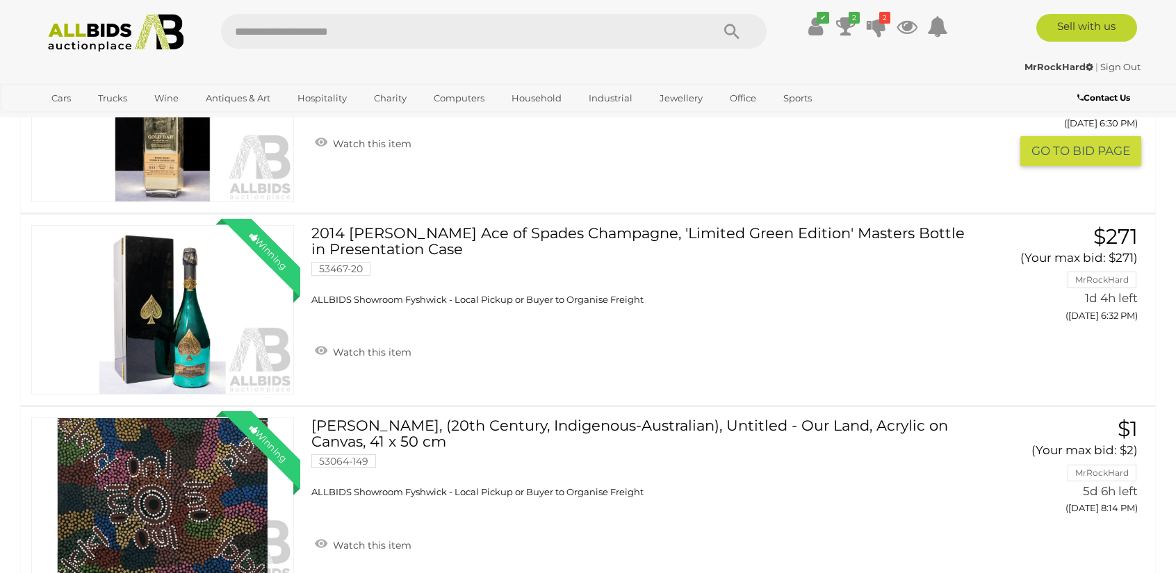
scroll to position [278, 0]
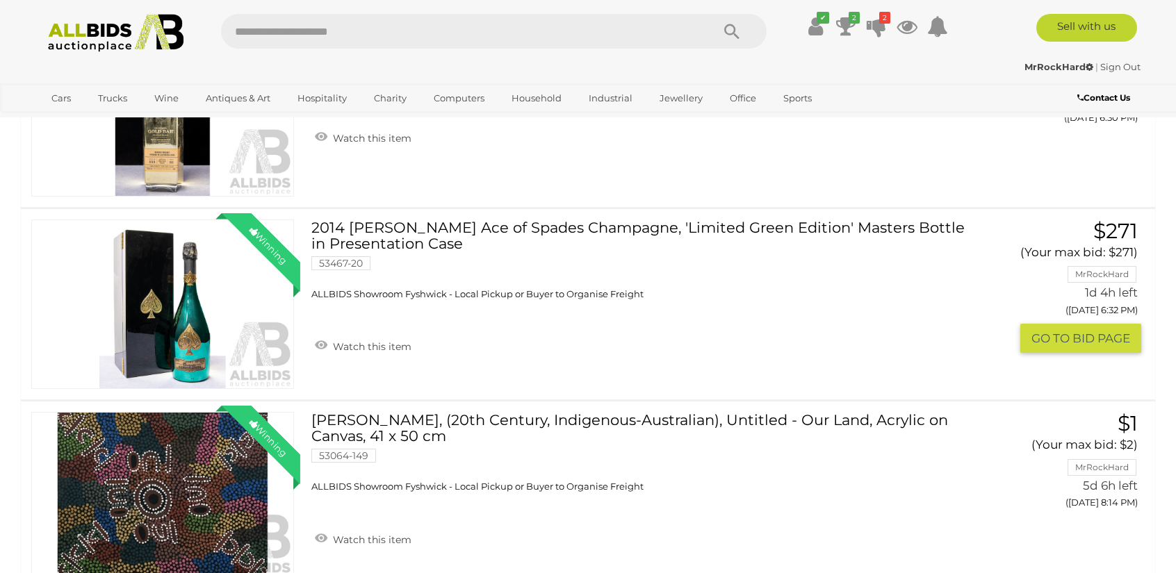
click at [516, 227] on link "2014 Armand De Brignac Ace of Spades Champagne, 'Limited Green Edition' Masters…" at bounding box center [639, 260] width 634 height 81
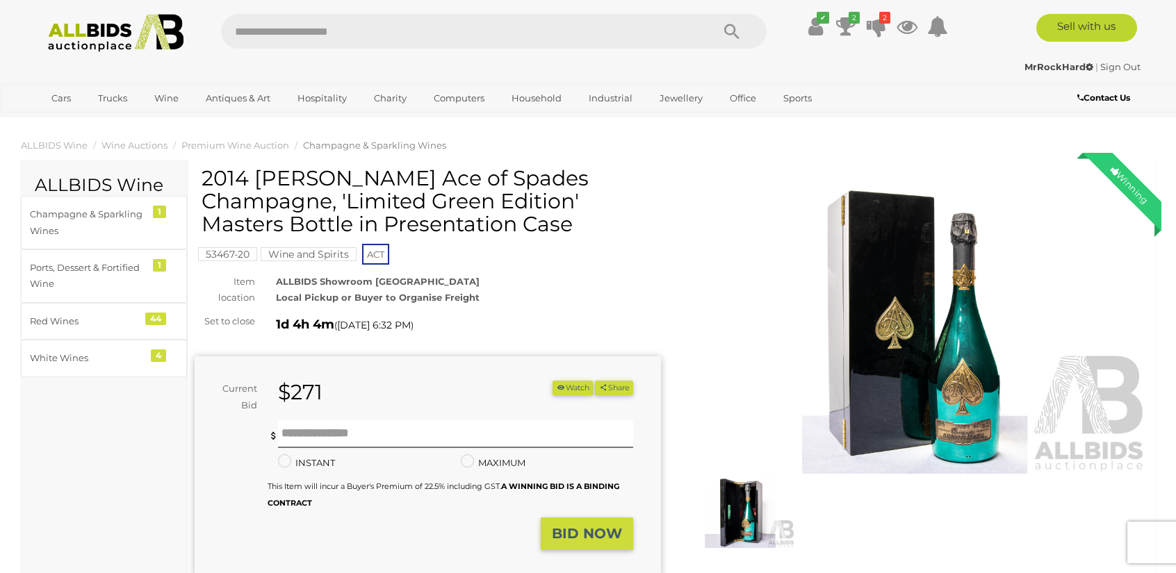
drag, startPoint x: 36, startPoint y: 183, endPoint x: 63, endPoint y: 186, distance: 27.2
click at [38, 183] on h2 "ALLBIDS Wine" at bounding box center [104, 185] width 138 height 19
drag, startPoint x: 550, startPoint y: 225, endPoint x: 203, endPoint y: 173, distance: 351.3
click at [203, 173] on h1 "2014 [PERSON_NAME] Ace of Spades Champagne, 'Limited Green Edition' Masters Bot…" at bounding box center [430, 201] width 456 height 69
drag, startPoint x: 215, startPoint y: 179, endPoint x: 221, endPoint y: 187, distance: 9.5
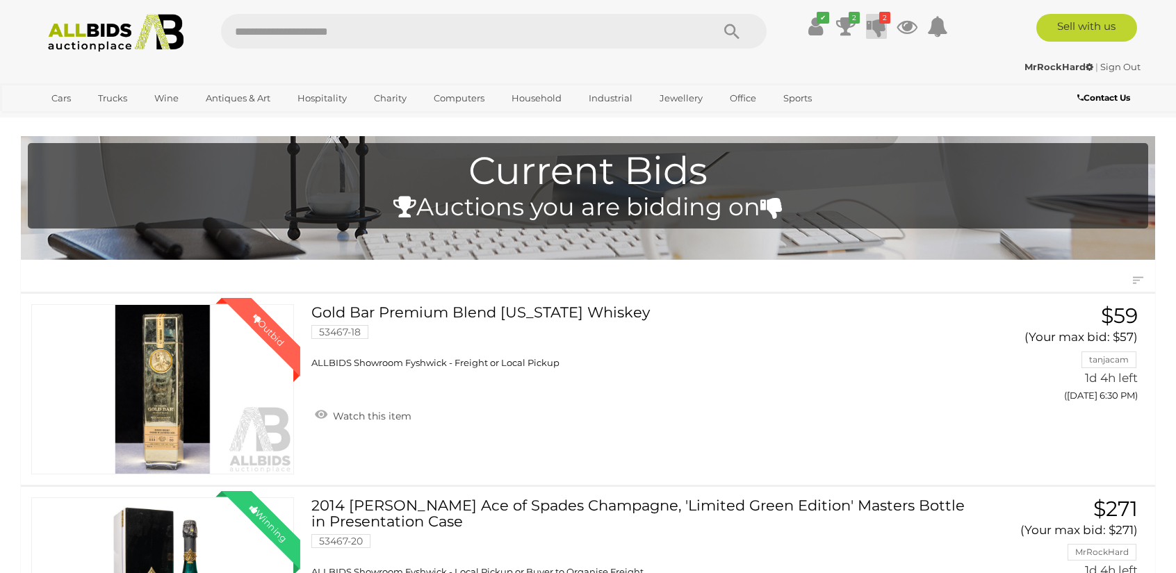
click at [880, 13] on icon "2" at bounding box center [884, 18] width 11 height 12
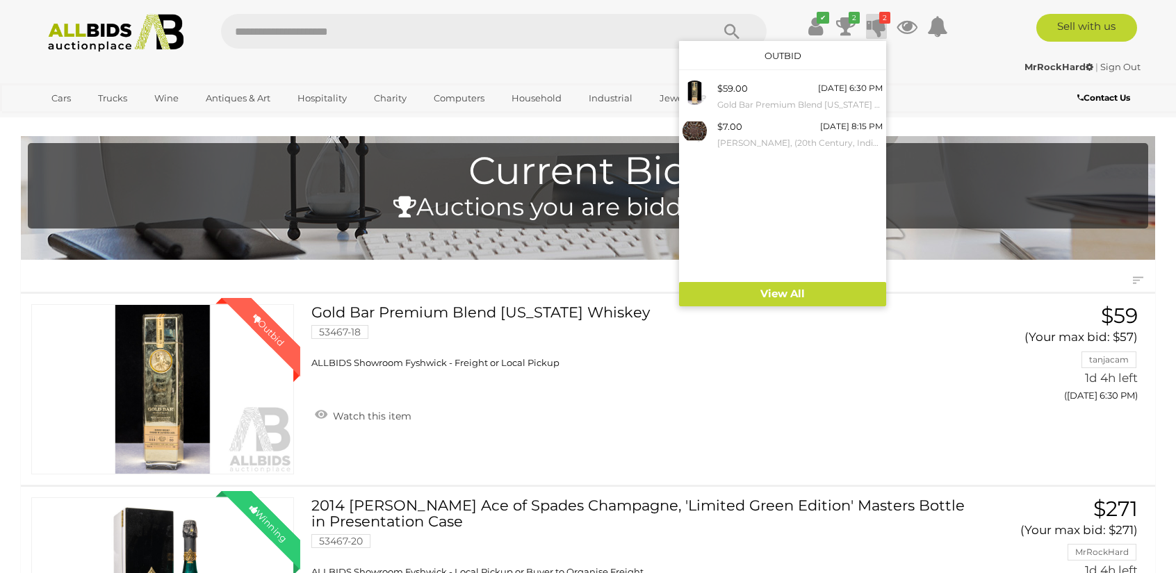
click at [391, 33] on input "text" at bounding box center [459, 31] width 477 height 35
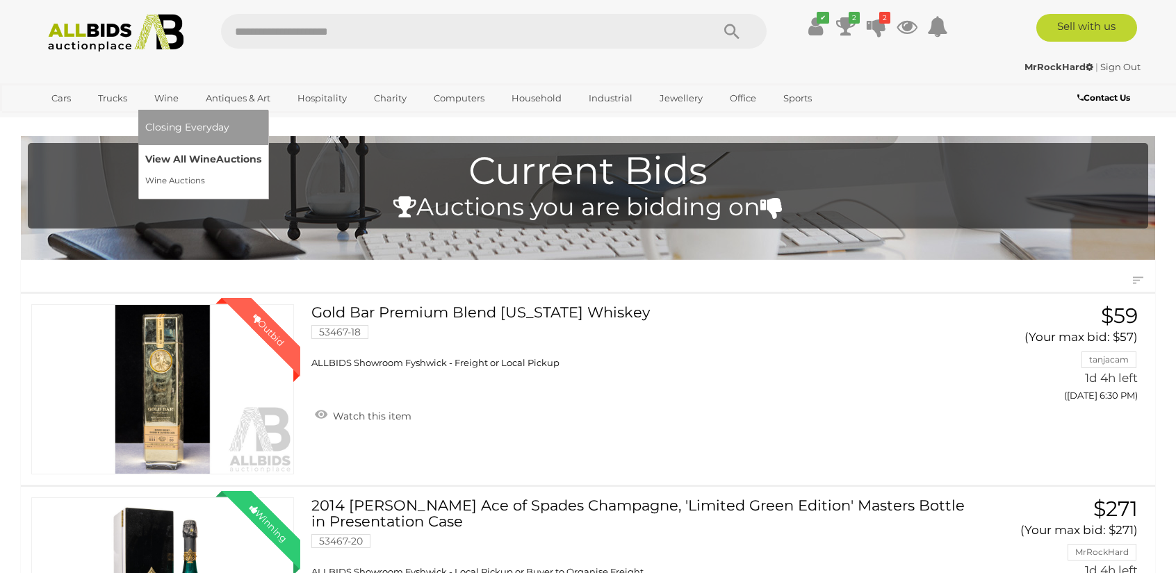
click at [186, 152] on link "View All Wine Auctions" at bounding box center [203, 160] width 116 height 22
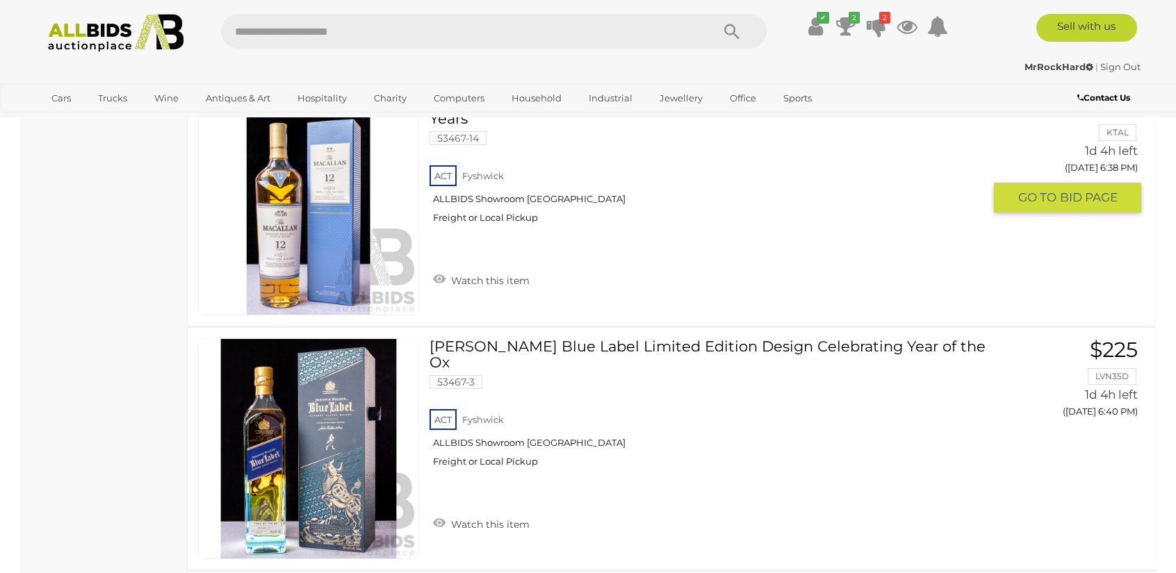
scroll to position [1410, 0]
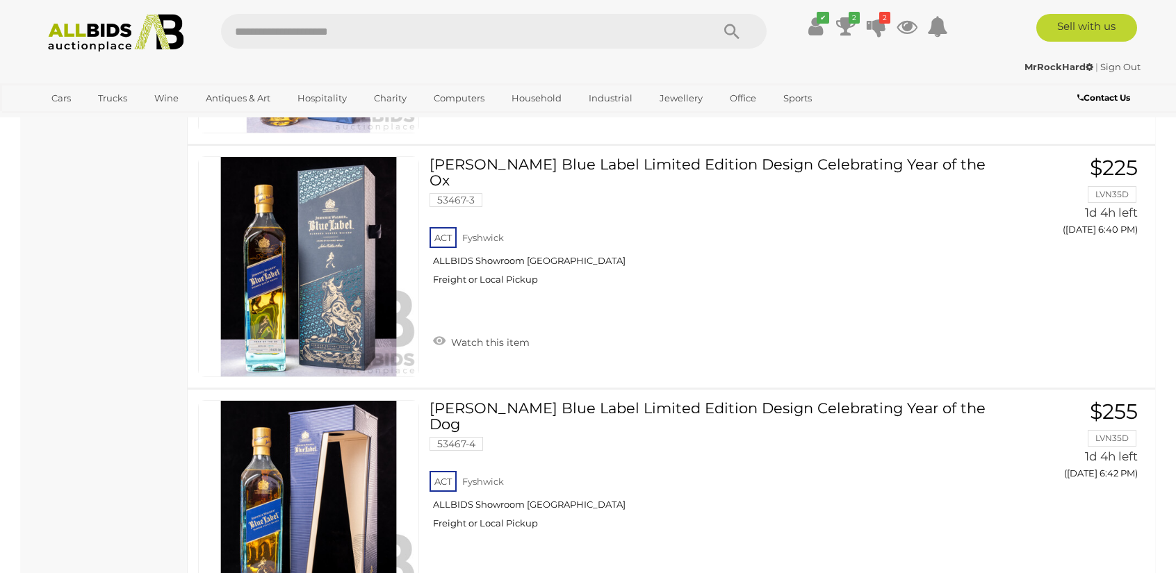
drag, startPoint x: 81, startPoint y: 373, endPoint x: 81, endPoint y: 382, distance: 9.0
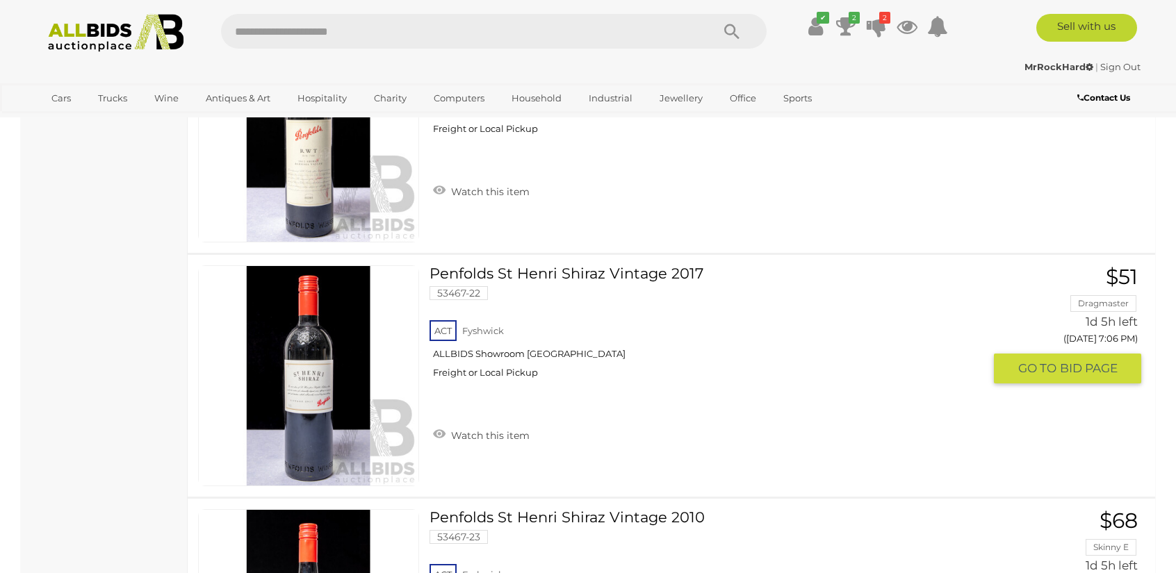
scroll to position [4190, 0]
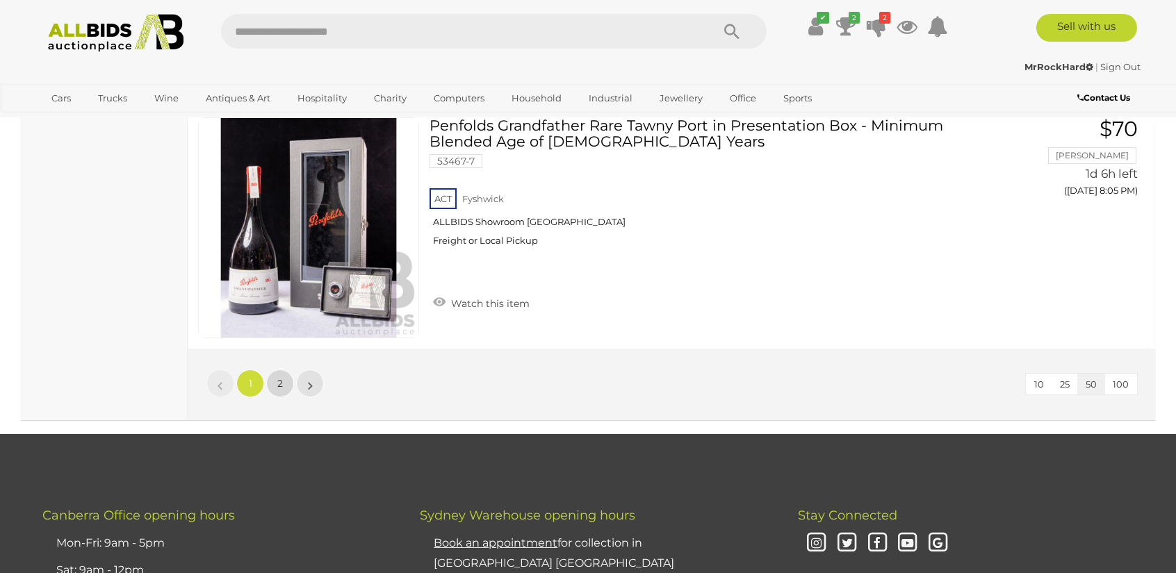
click at [282, 377] on span "2" at bounding box center [280, 383] width 6 height 13
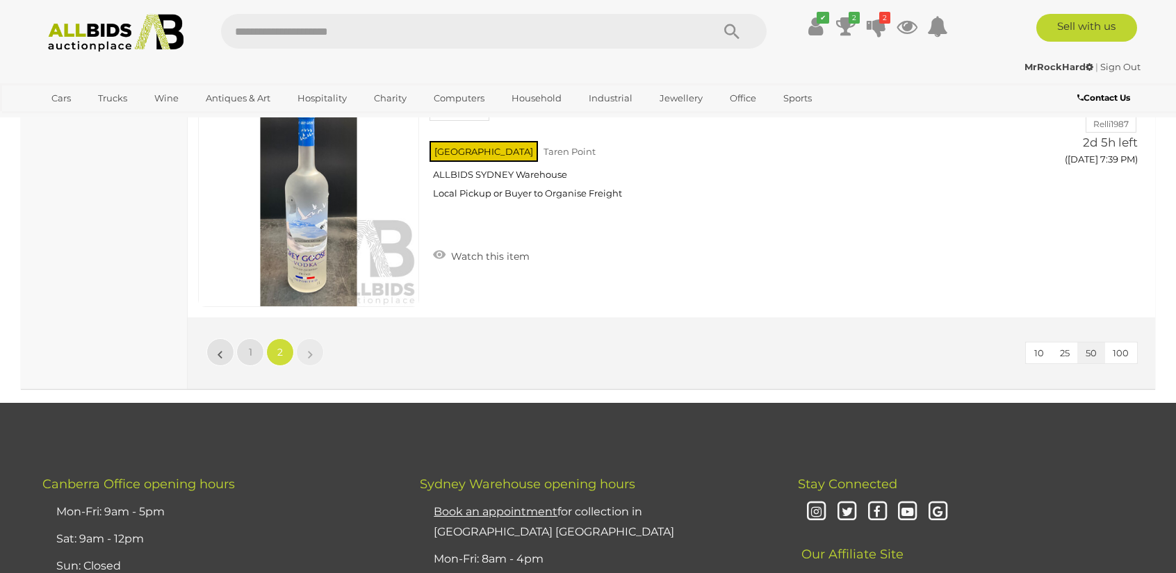
scroll to position [1703, 0]
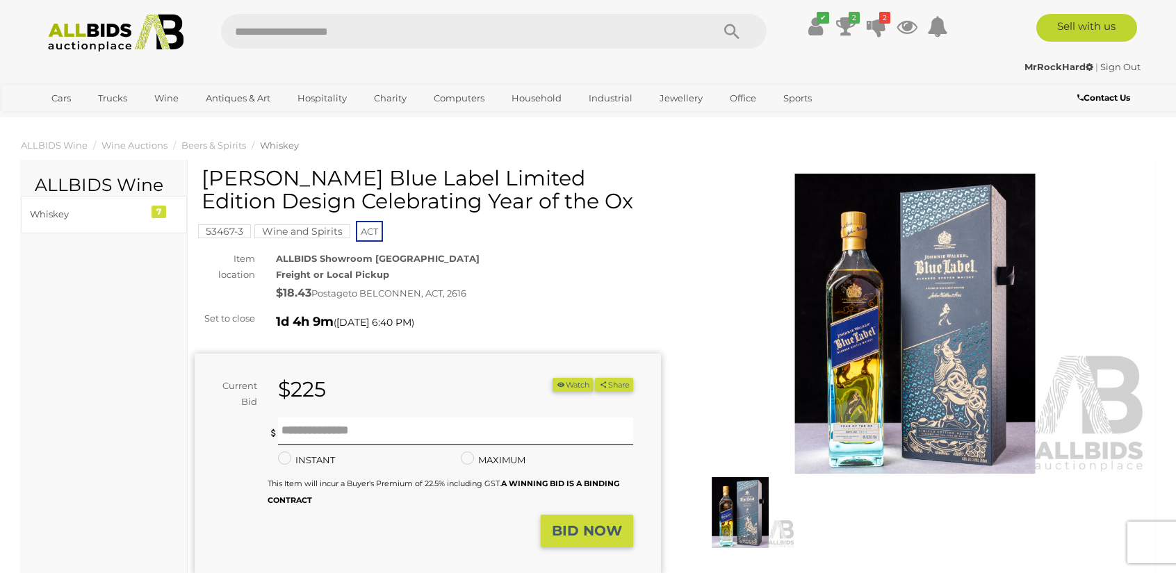
drag, startPoint x: 564, startPoint y: 208, endPoint x: 200, endPoint y: 173, distance: 365.9
click at [200, 173] on div "Johnnie Walker Blue Label Limited Edition Design Celebrating Year of the Ox 534…" at bounding box center [428, 420] width 466 height 507
drag, startPoint x: 208, startPoint y: 177, endPoint x: 573, endPoint y: 201, distance: 365.7
click at [607, 215] on div "Johnnie Walker Blue Label Limited Edition Design Celebrating Year of the Ox" at bounding box center [430, 195] width 456 height 56
click at [566, 198] on h1 "Johnnie Walker Blue Label Limited Edition Design Celebrating Year of the Ox" at bounding box center [430, 190] width 456 height 46
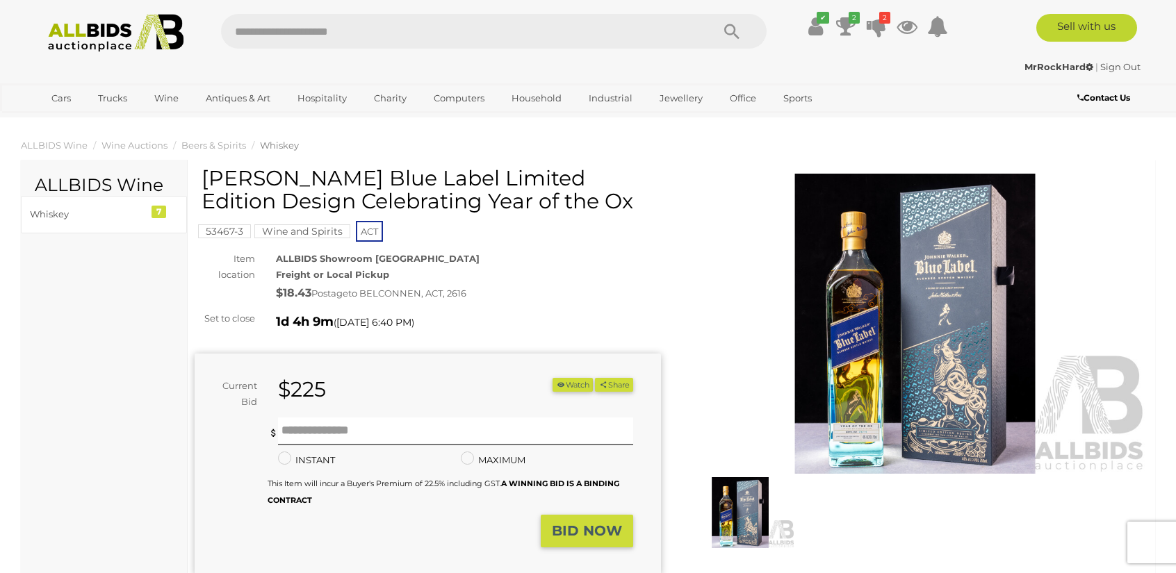
click at [562, 190] on h1 "Johnnie Walker Blue Label Limited Edition Design Celebrating Year of the Ox" at bounding box center [430, 190] width 456 height 46
click at [567, 203] on h1 "Johnnie Walker Blue Label Limited Edition Design Celebrating Year of the Ox" at bounding box center [430, 190] width 456 height 46
drag, startPoint x: 567, startPoint y: 205, endPoint x: 203, endPoint y: 170, distance: 365.9
click at [203, 170] on h1 "Johnnie Walker Blue Label Limited Edition Design Celebrating Year of the Ox" at bounding box center [430, 190] width 456 height 46
click at [442, 299] on span "to BELCONNEN, ACT, 2616" at bounding box center [407, 293] width 118 height 11
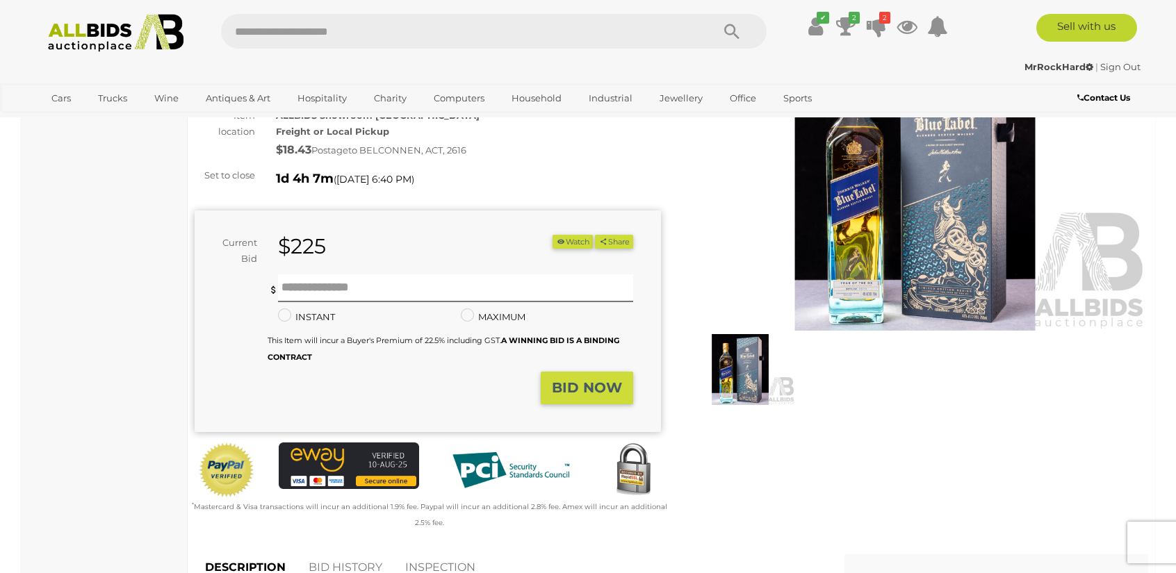
scroll to position [417, 0]
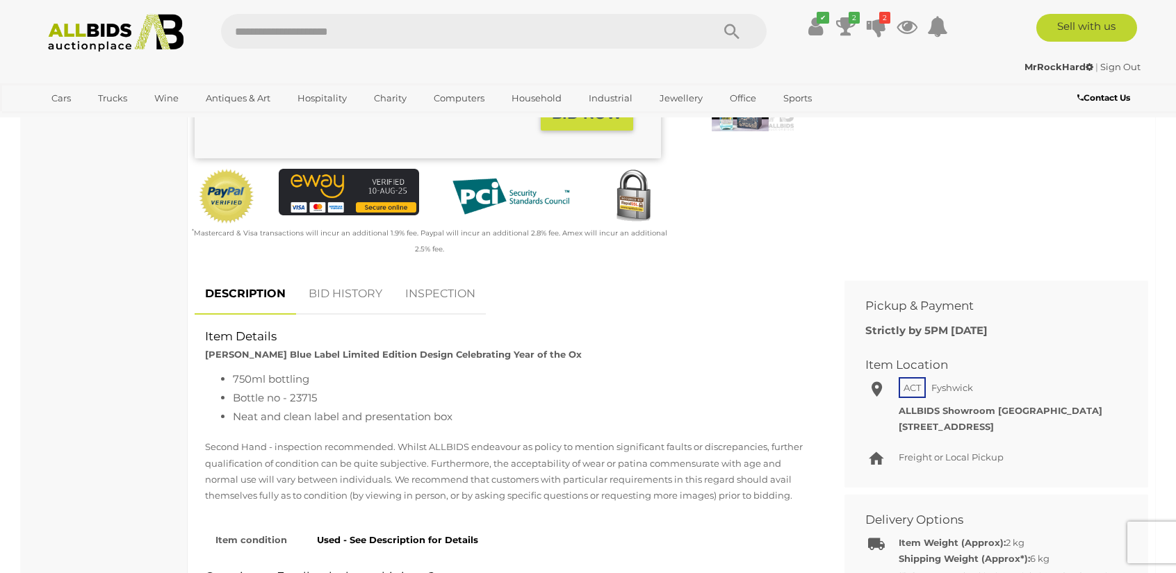
click at [372, 292] on link "BID HISTORY" at bounding box center [345, 294] width 95 height 41
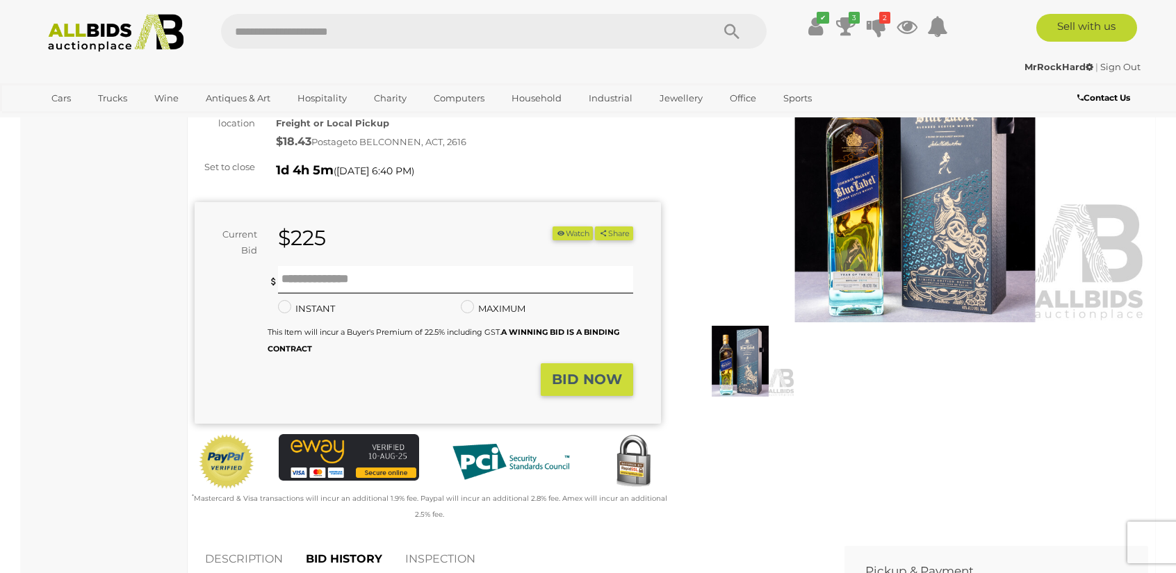
scroll to position [209, 0]
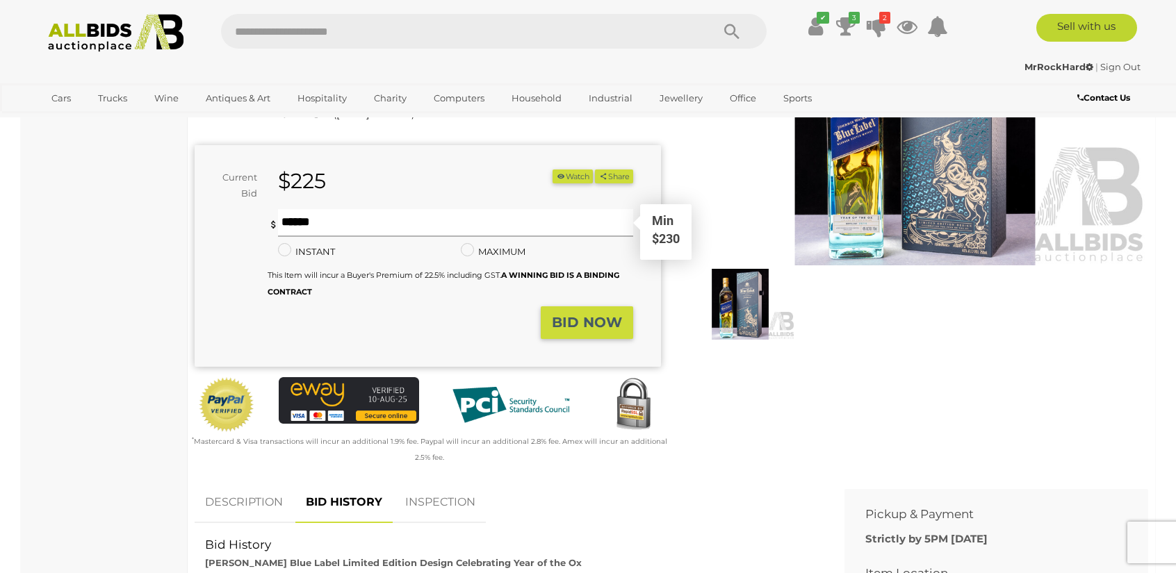
click at [342, 215] on input "text" at bounding box center [455, 223] width 355 height 28
type input "***"
click at [596, 322] on strong "BID NOW" at bounding box center [587, 322] width 70 height 17
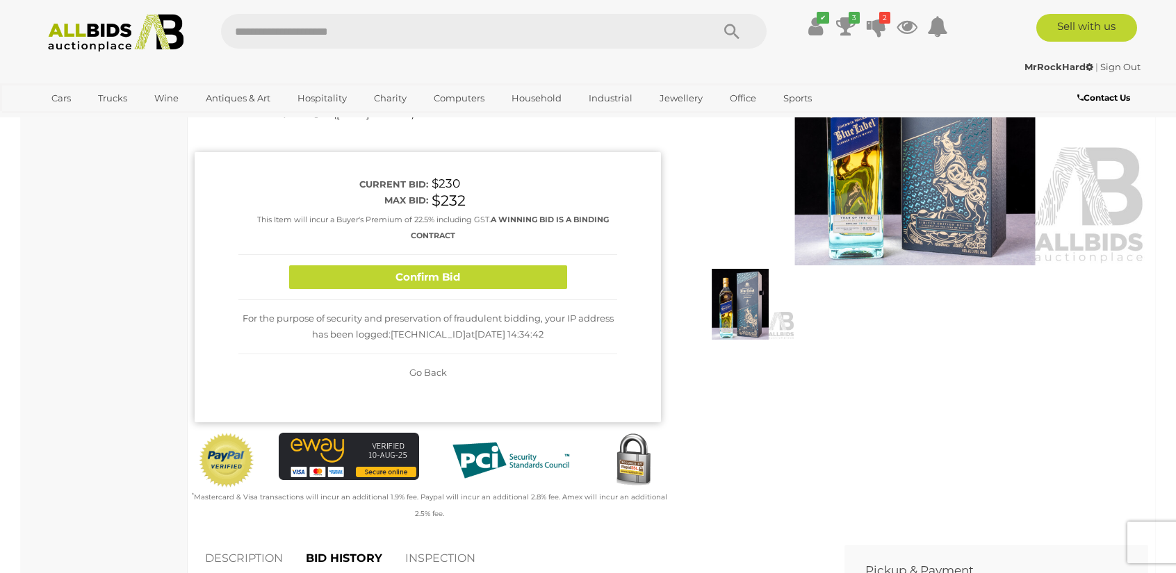
click at [504, 284] on button "Confirm Bid" at bounding box center [428, 278] width 278 height 24
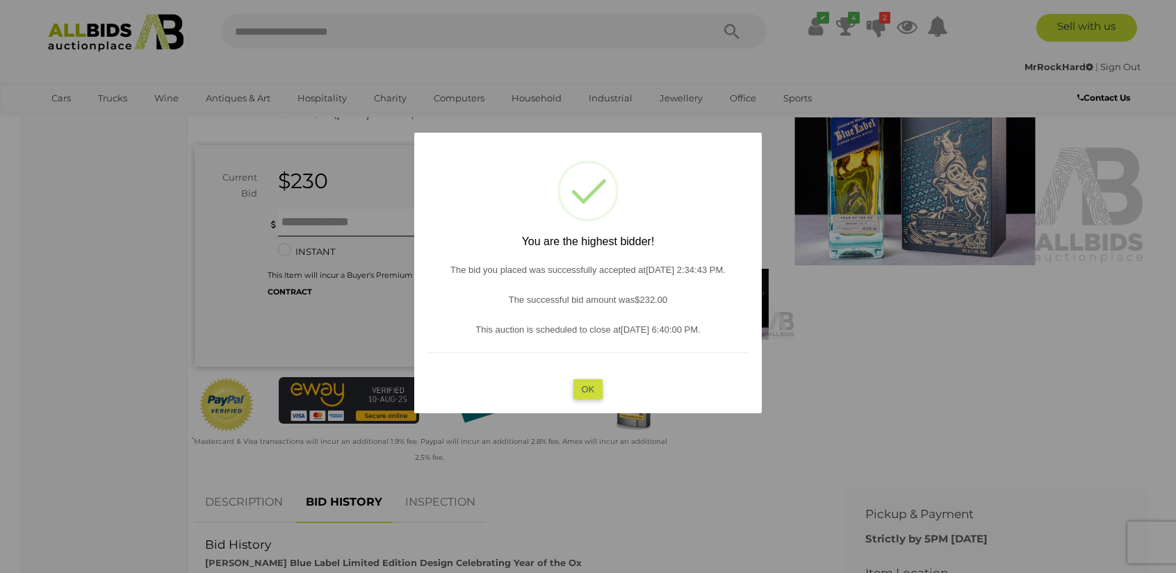
click at [591, 383] on button "OK" at bounding box center [588, 389] width 30 height 20
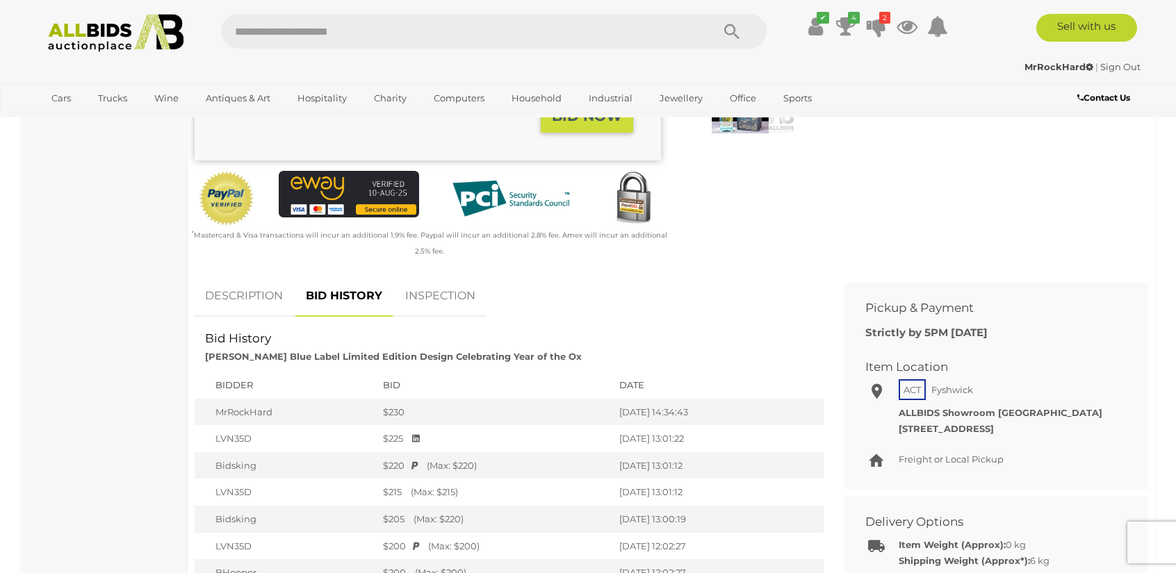
scroll to position [417, 0]
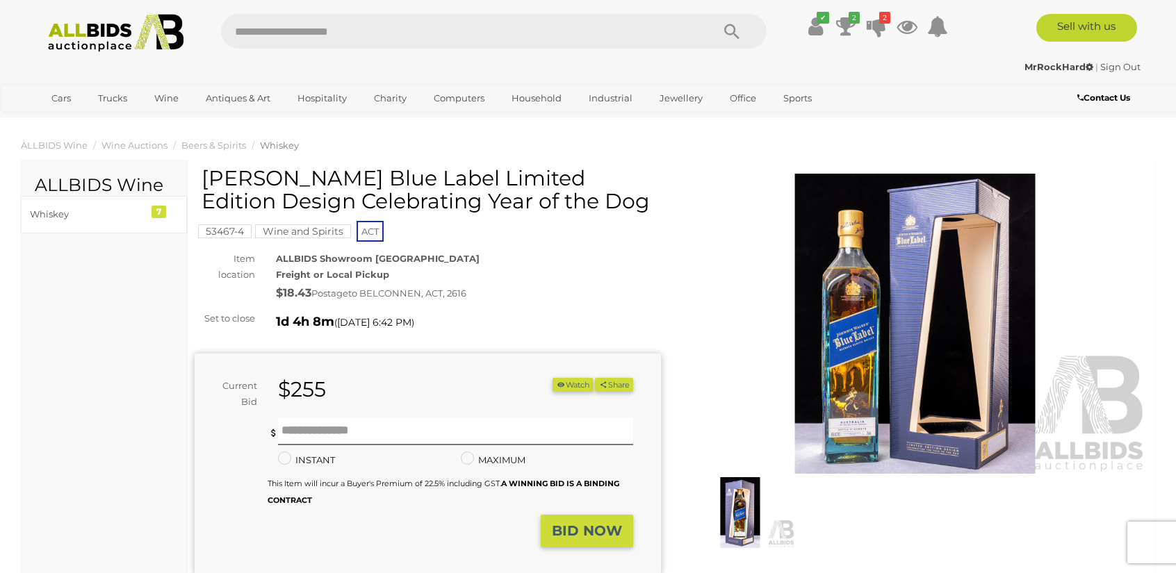
drag, startPoint x: 588, startPoint y: 201, endPoint x: 523, endPoint y: 220, distance: 68.0
click at [523, 220] on div "[PERSON_NAME] Blue Label Limited Edition Design Celebrating Year of the Dog" at bounding box center [430, 195] width 456 height 56
click at [721, 500] on img at bounding box center [740, 513] width 110 height 71
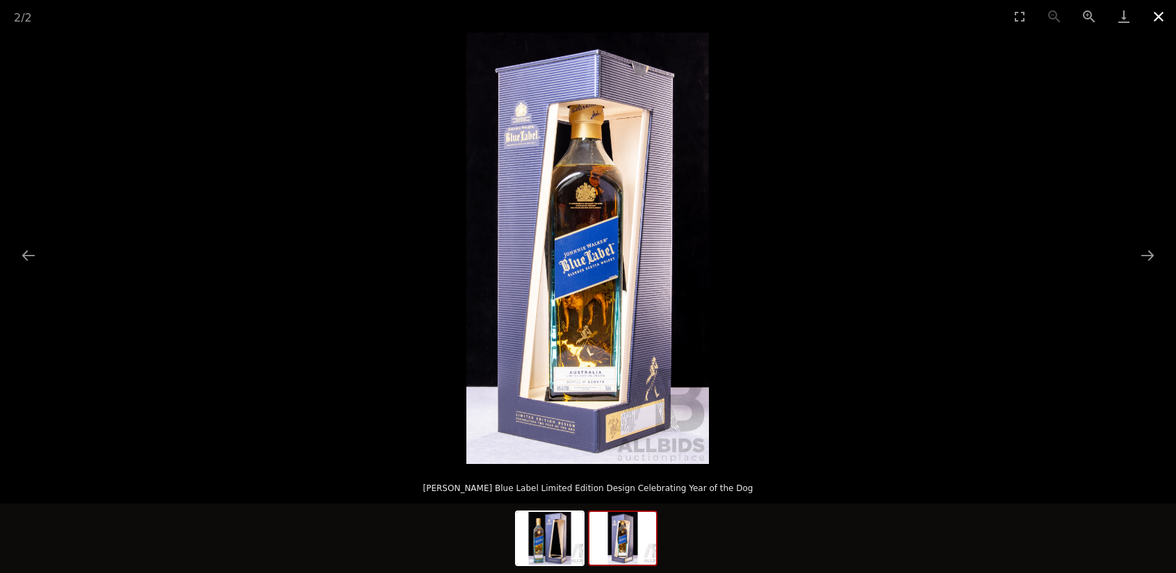
click at [1161, 13] on button "Close gallery" at bounding box center [1158, 16] width 35 height 33
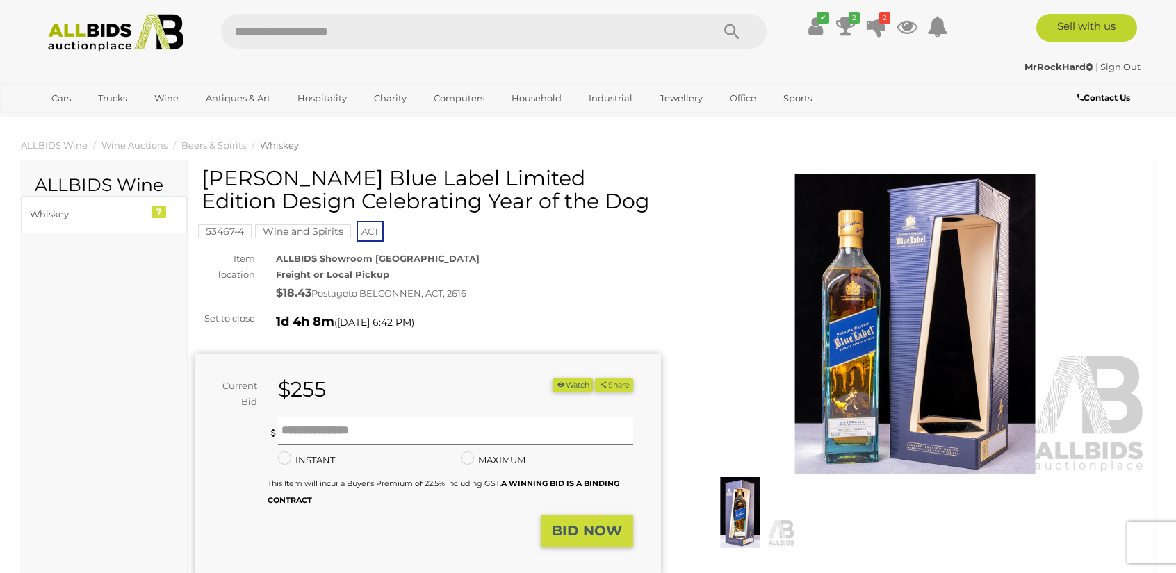
click at [618, 208] on h1 "[PERSON_NAME] Blue Label Limited Edition Design Celebrating Year of the Dog" at bounding box center [430, 190] width 456 height 46
drag, startPoint x: 360, startPoint y: 183, endPoint x: 197, endPoint y: 173, distance: 162.9
click at [197, 173] on div "[PERSON_NAME] Blue Label Limited Edition Design Celebrating Year of the Dog 534…" at bounding box center [428, 420] width 466 height 507
drag, startPoint x: 202, startPoint y: 179, endPoint x: 587, endPoint y: 211, distance: 387.1
click at [587, 211] on h1 "[PERSON_NAME] Blue Label Limited Edition Design Celebrating Year of the Dog" at bounding box center [430, 190] width 456 height 46
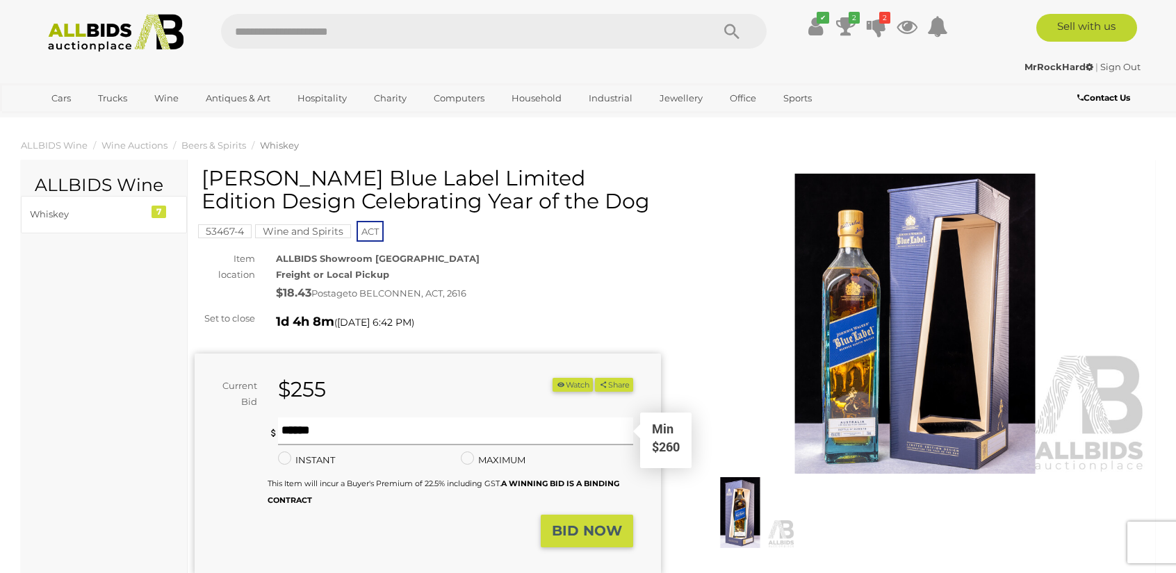
click at [375, 439] on input "text" at bounding box center [455, 432] width 355 height 28
click at [389, 427] on input "text" at bounding box center [455, 432] width 355 height 28
type input "***"
click at [601, 538] on strong "BID NOW" at bounding box center [587, 531] width 70 height 17
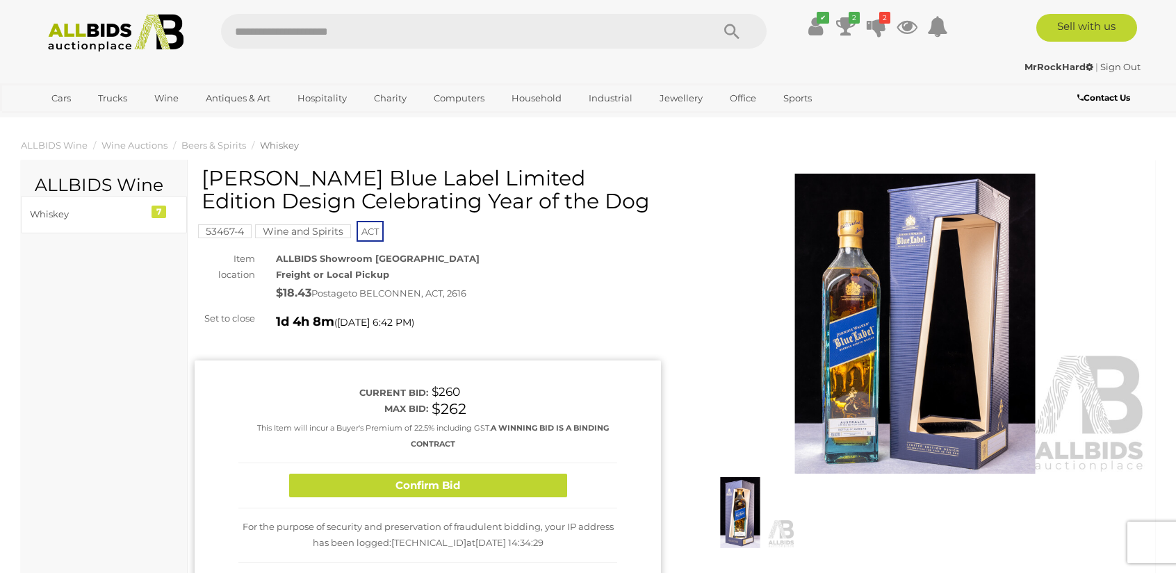
click at [518, 472] on div "Confirm Bid" at bounding box center [427, 487] width 379 height 46
click at [519, 474] on button "Confirm Bid" at bounding box center [428, 486] width 278 height 24
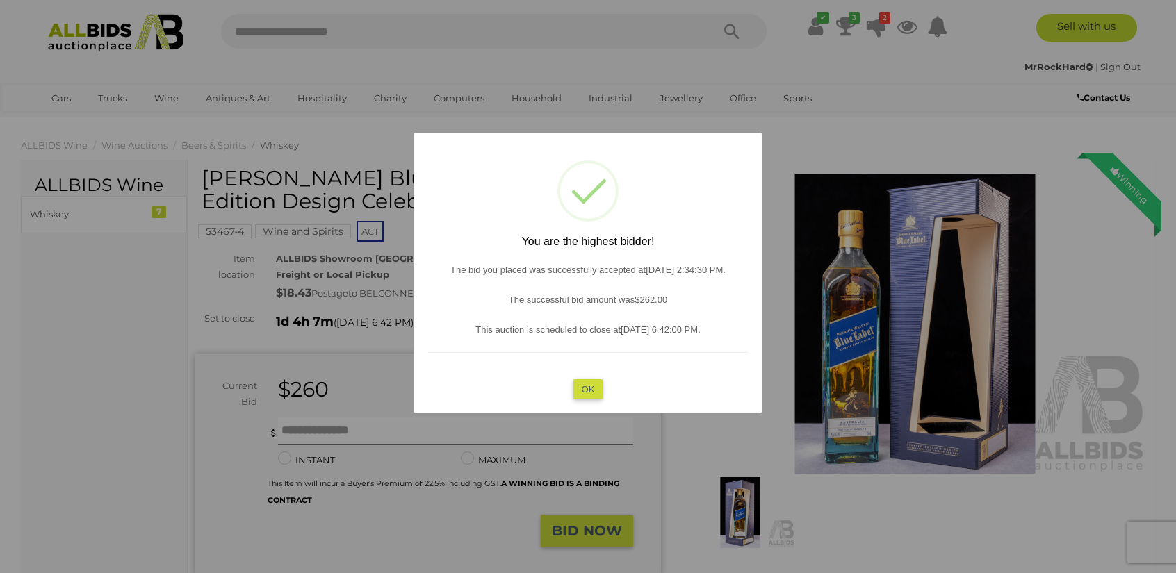
click at [594, 399] on div "? ! i You are the highest bidder! The bid you placed was successfully accepted …" at bounding box center [588, 273] width 348 height 281
click at [596, 388] on button "OK" at bounding box center [588, 389] width 30 height 20
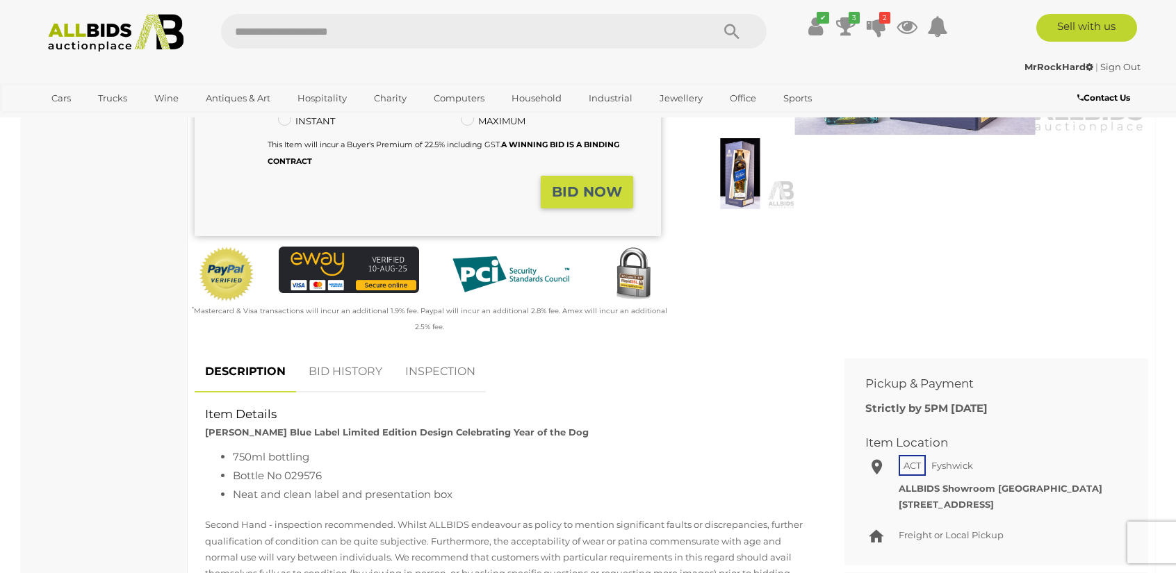
scroll to position [348, 0]
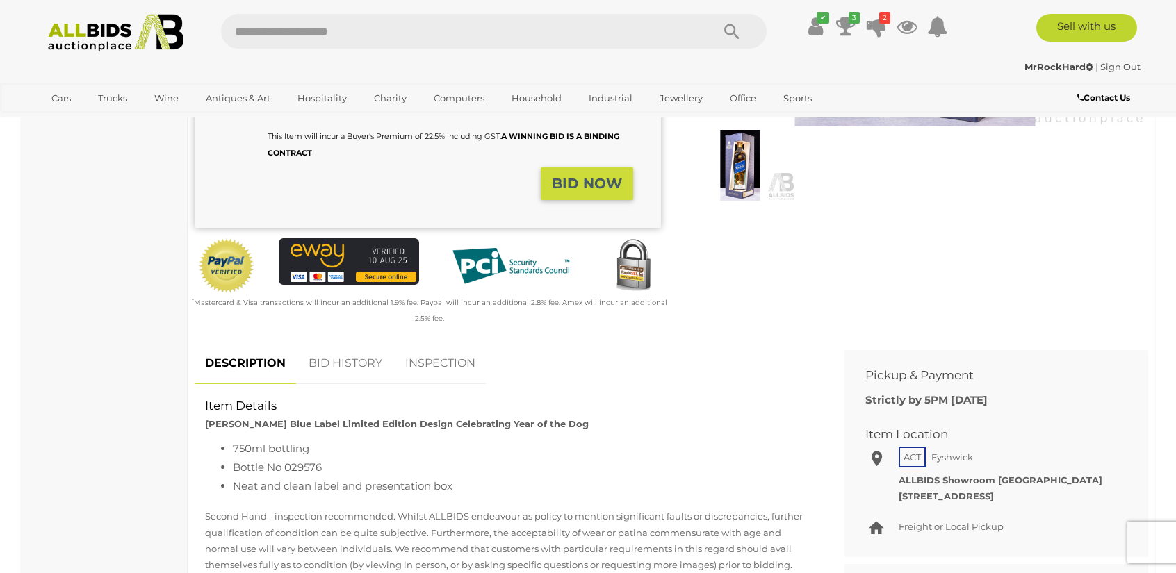
click at [357, 358] on link "BID HISTORY" at bounding box center [345, 363] width 95 height 41
